Goal: Task Accomplishment & Management: Manage account settings

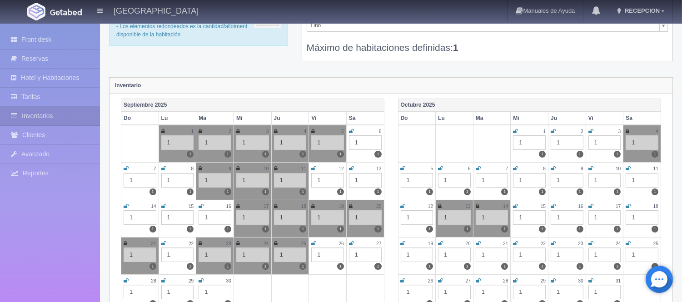
scroll to position [101, 0]
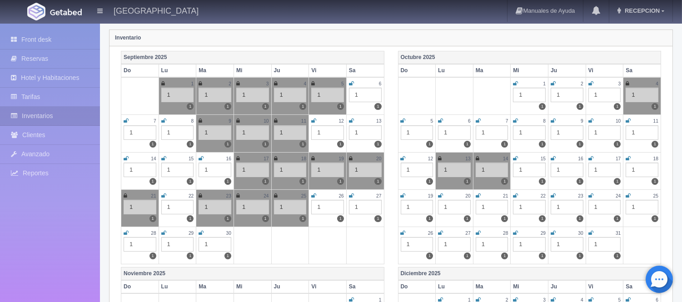
click at [553, 83] on icon at bounding box center [552, 83] width 5 height 5
click at [590, 81] on icon at bounding box center [590, 83] width 5 height 5
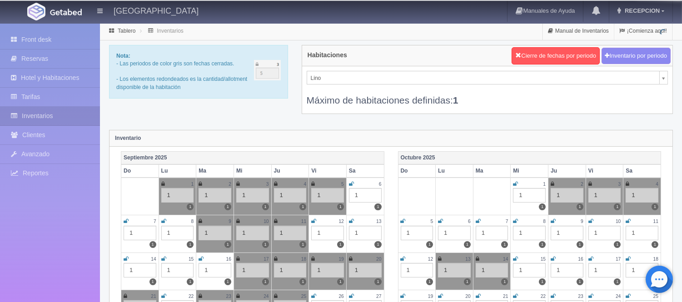
scroll to position [0, 0]
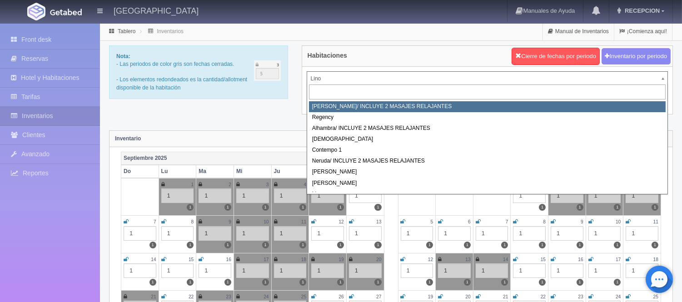
select select "717"
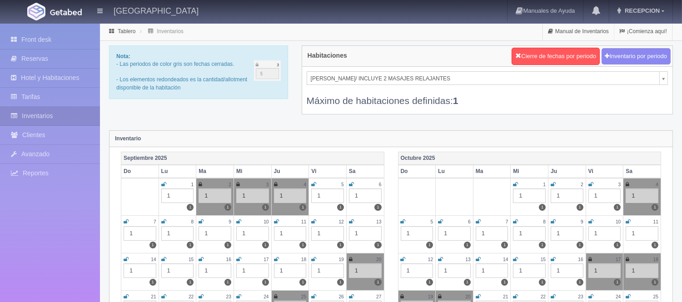
click at [554, 181] on link at bounding box center [552, 185] width 5 height 8
click at [592, 181] on link at bounding box center [590, 185] width 5 height 8
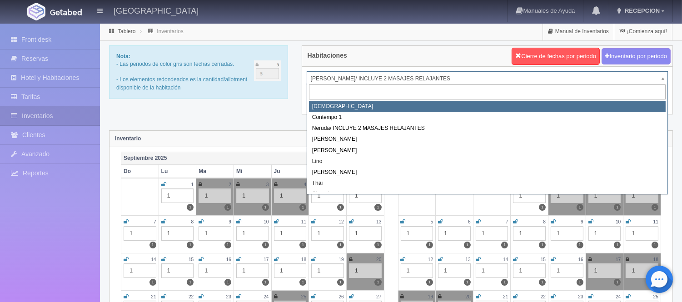
scroll to position [50, 0]
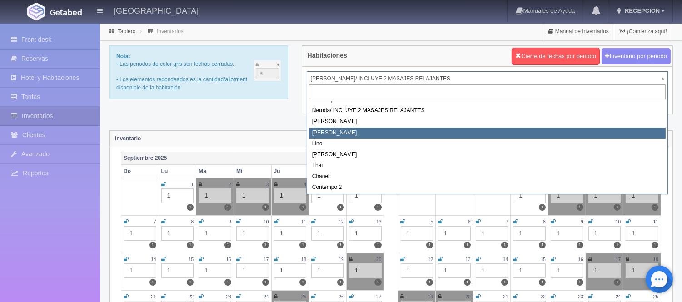
select select "724"
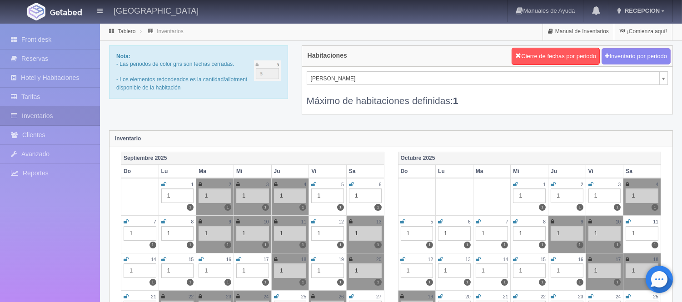
click at [552, 184] on icon at bounding box center [552, 184] width 5 height 5
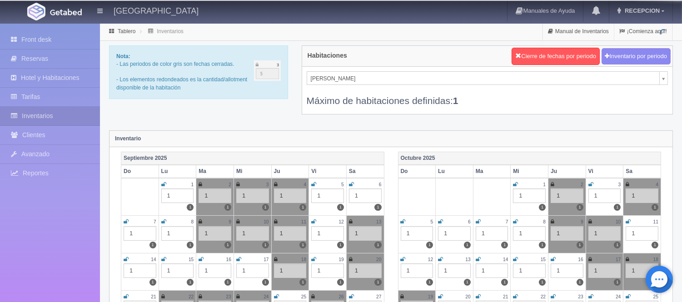
click at [589, 182] on icon at bounding box center [590, 184] width 5 height 5
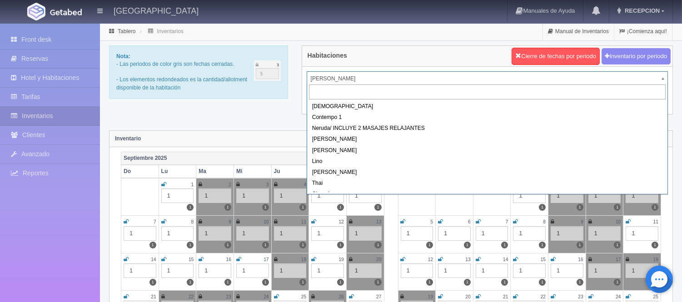
scroll to position [50, 0]
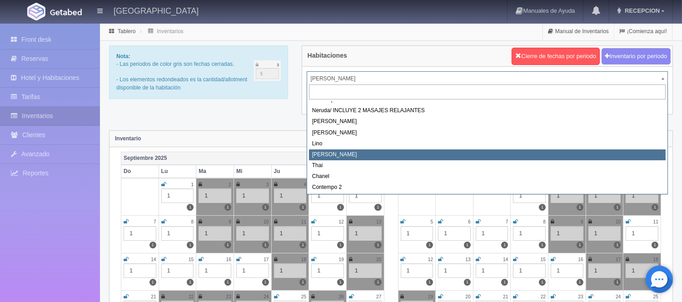
select select "726"
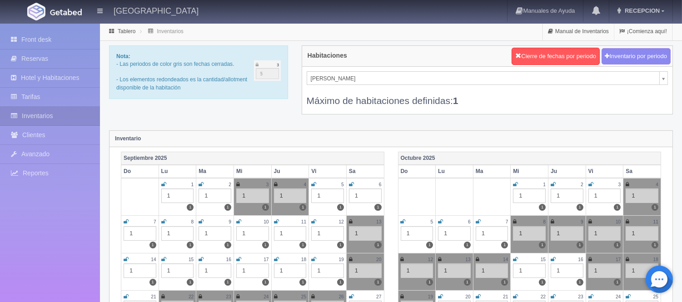
click at [552, 184] on icon at bounding box center [552, 184] width 5 height 5
click at [591, 183] on icon at bounding box center [590, 184] width 5 height 5
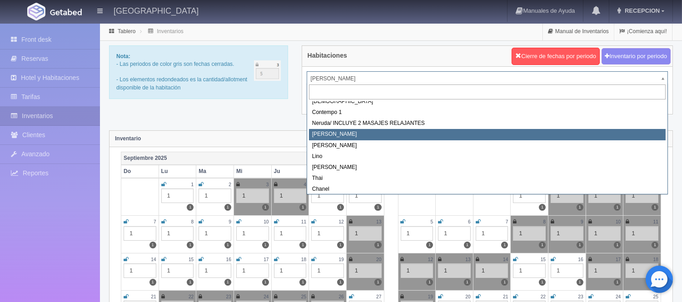
scroll to position [51, 0]
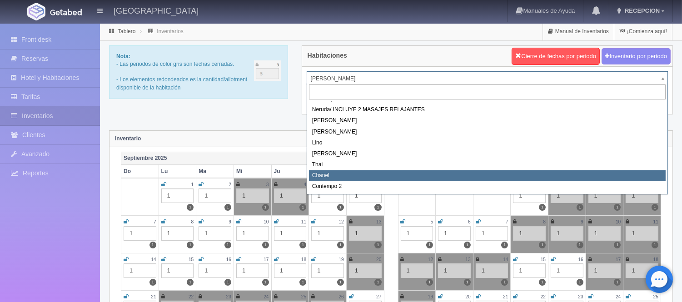
select select "728"
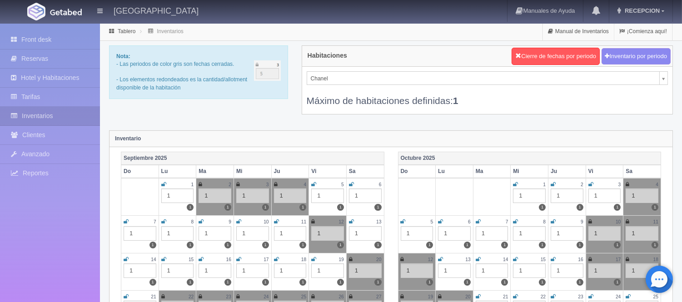
click at [553, 182] on icon at bounding box center [552, 184] width 5 height 5
click at [588, 182] on icon at bounding box center [590, 184] width 5 height 5
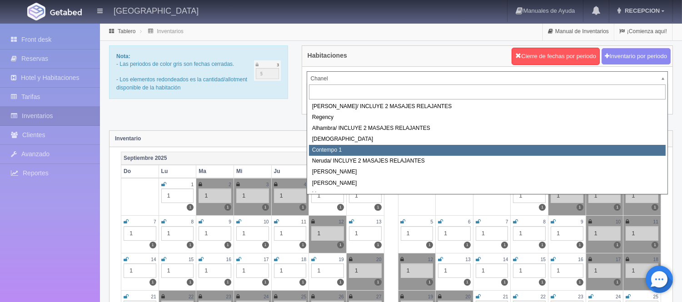
select select "721"
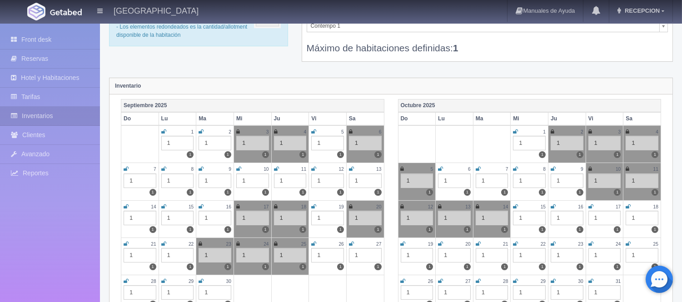
scroll to position [50, 0]
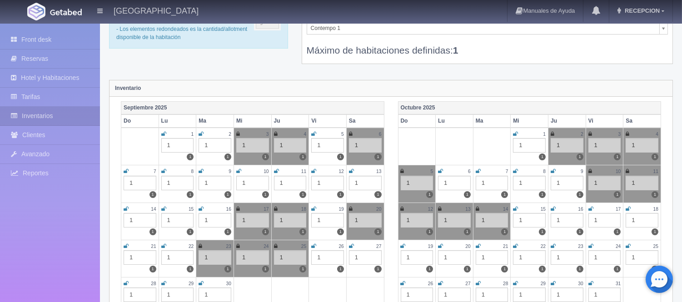
click at [628, 246] on icon at bounding box center [627, 245] width 5 height 5
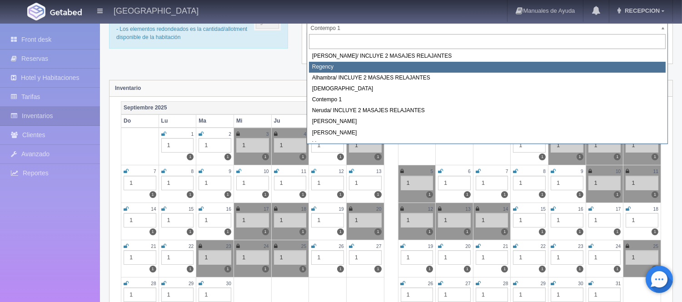
select select "718"
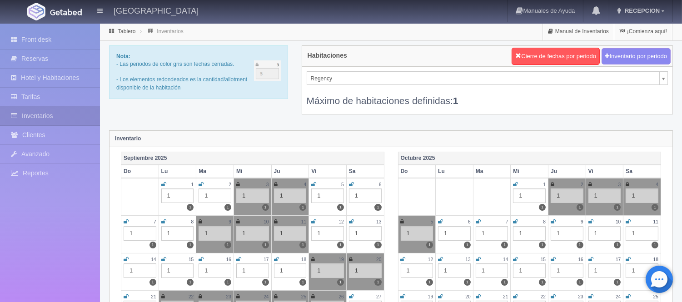
scroll to position [50, 0]
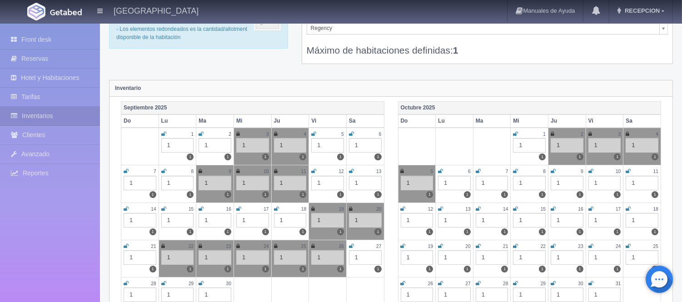
click at [629, 246] on icon at bounding box center [627, 245] width 5 height 5
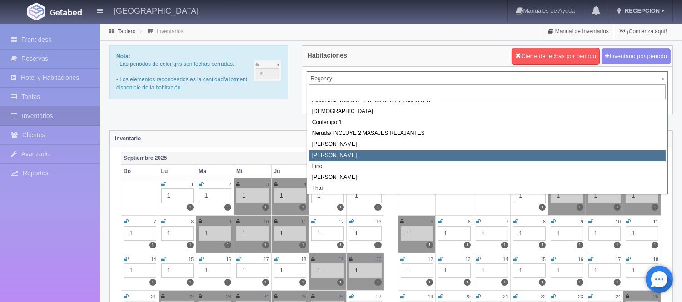
scroll to position [51, 0]
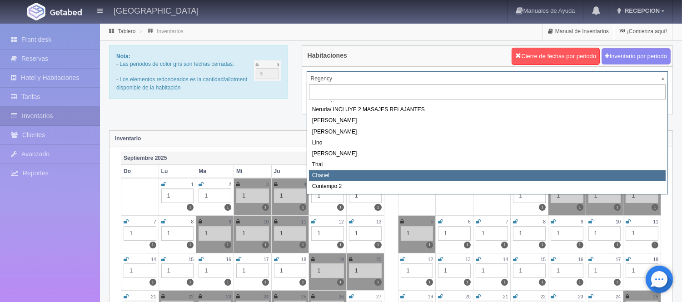
select select "728"
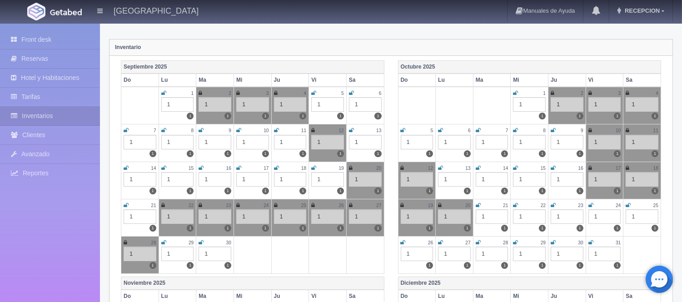
scroll to position [101, 0]
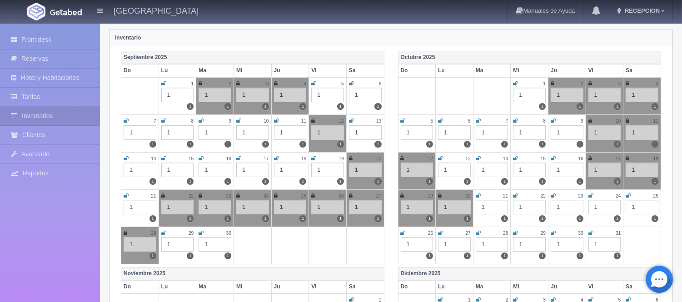
click at [628, 194] on icon at bounding box center [627, 195] width 5 height 5
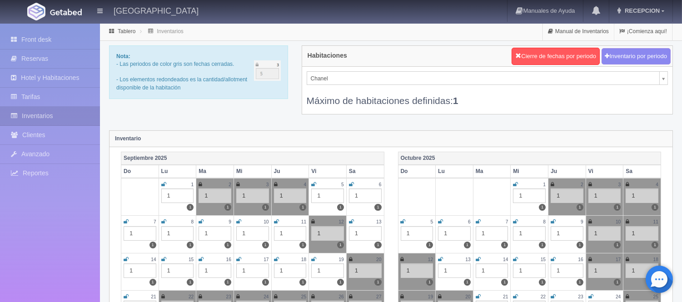
scroll to position [37, 0]
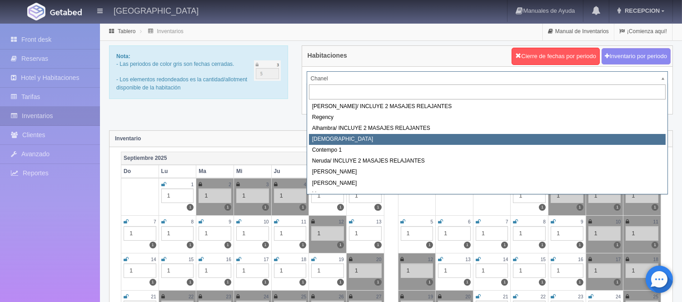
scroll to position [33, 0]
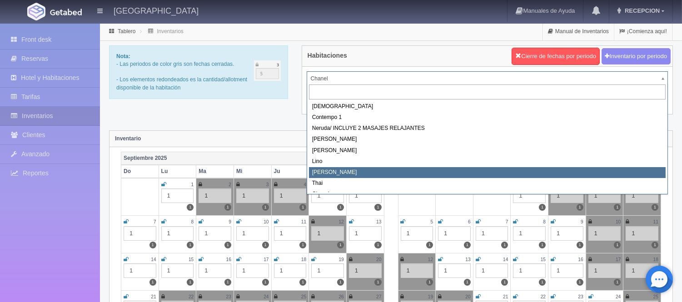
select select "726"
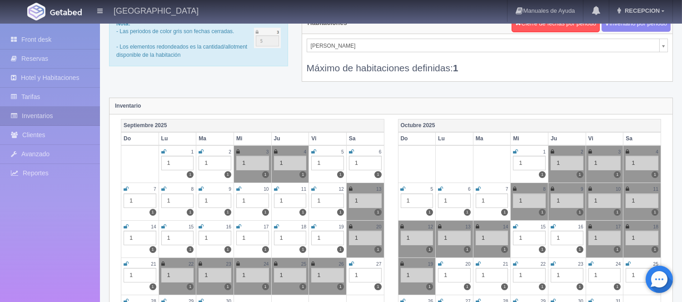
scroll to position [50, 0]
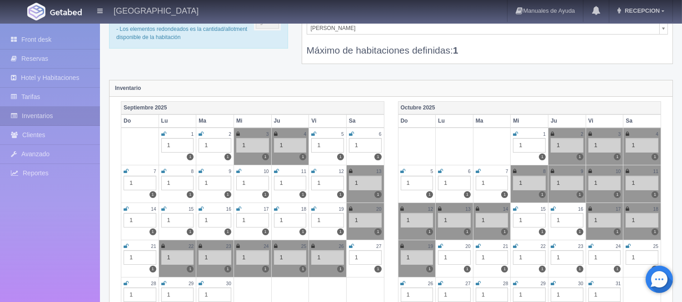
click at [625, 245] on icon at bounding box center [627, 245] width 5 height 5
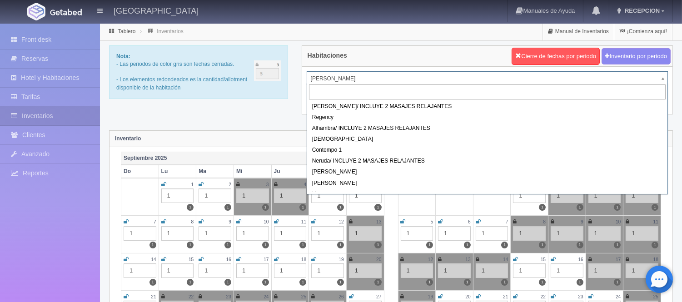
drag, startPoint x: 385, startPoint y: 78, endPoint x: 385, endPoint y: 82, distance: 4.6
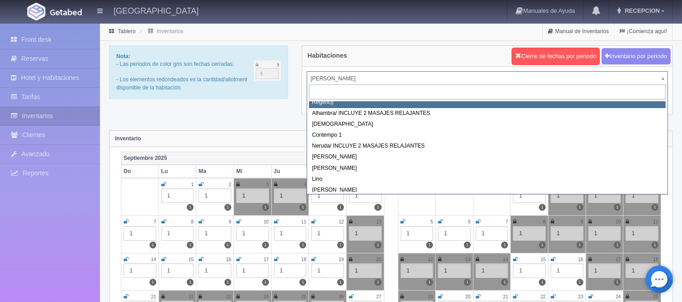
scroll to position [11, 0]
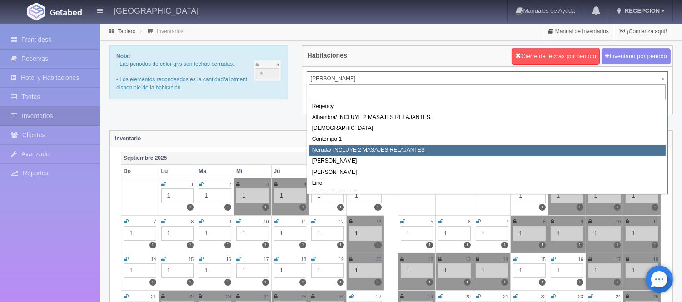
select select "722"
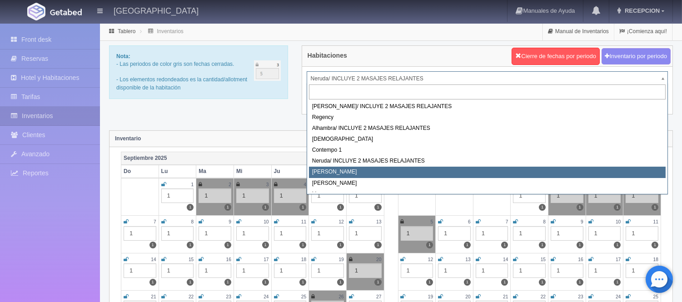
select select "723"
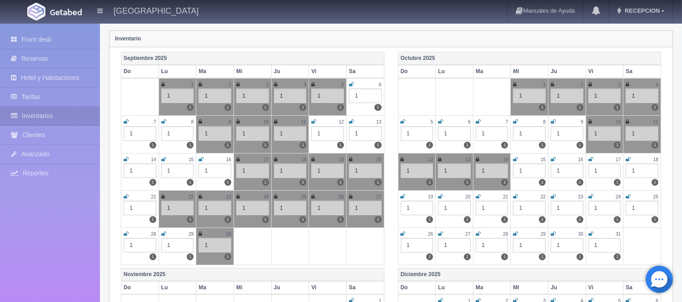
scroll to position [101, 0]
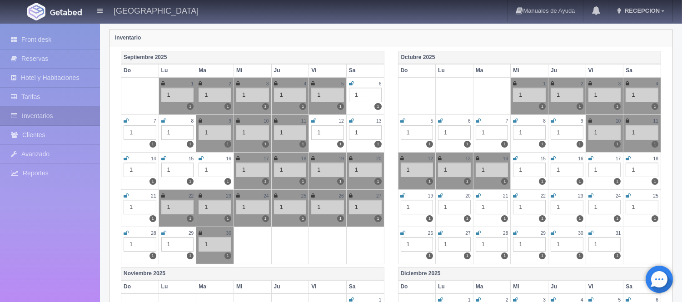
click at [628, 196] on icon at bounding box center [627, 195] width 5 height 5
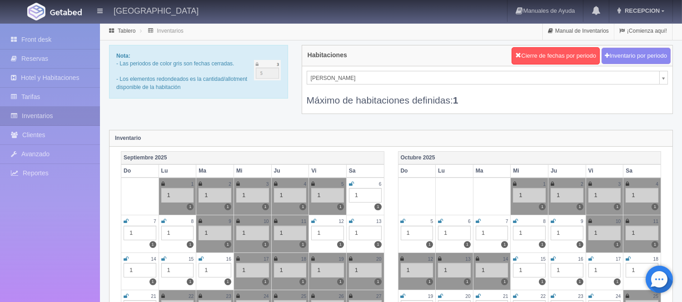
scroll to position [0, 0]
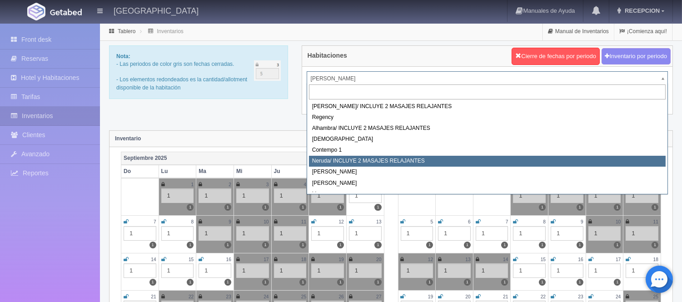
select select "722"
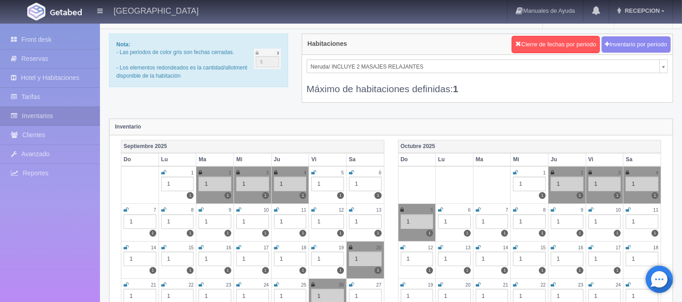
scroll to position [101, 0]
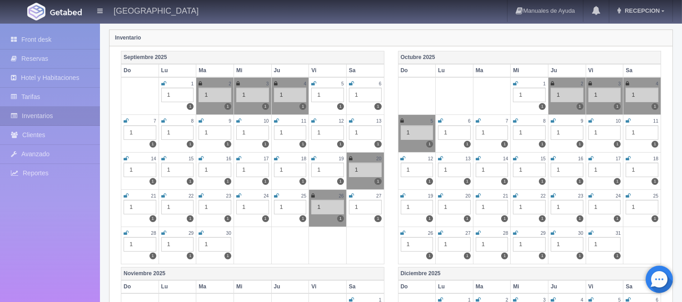
click at [628, 197] on icon at bounding box center [627, 195] width 5 height 5
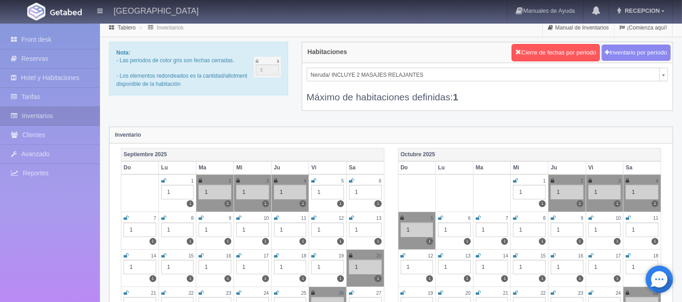
scroll to position [0, 0]
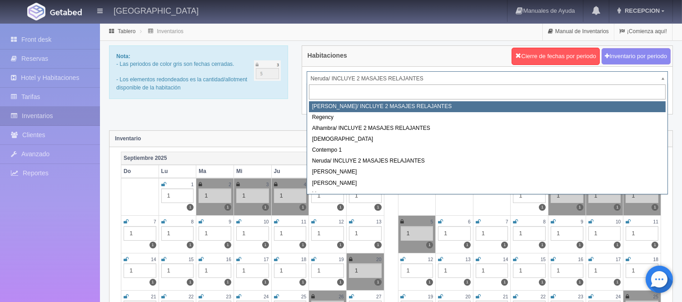
select select "717"
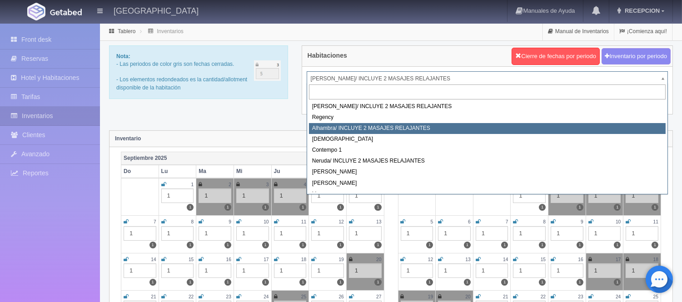
select select "719"
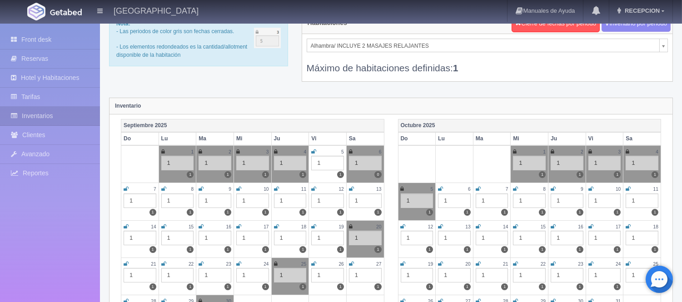
scroll to position [50, 0]
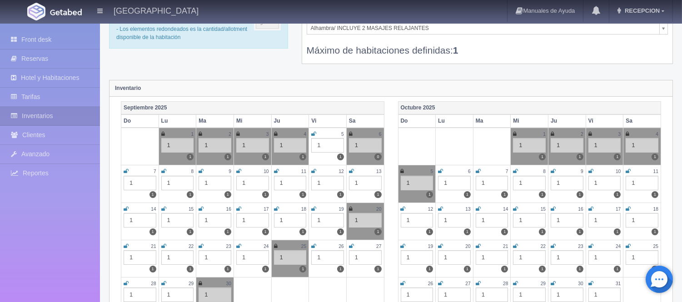
click at [628, 247] on icon at bounding box center [627, 245] width 5 height 5
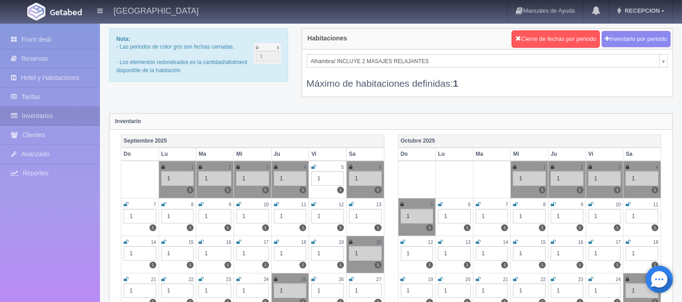
scroll to position [0, 0]
